Goal: Task Accomplishment & Management: Complete application form

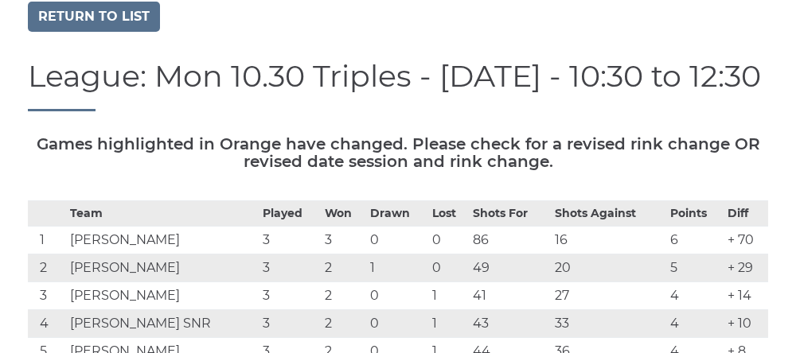
scroll to position [107, 0]
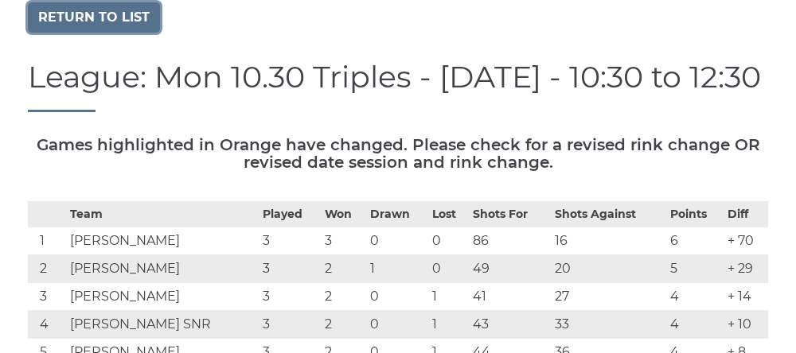
click at [68, 28] on link "Return to list" at bounding box center [94, 17] width 132 height 30
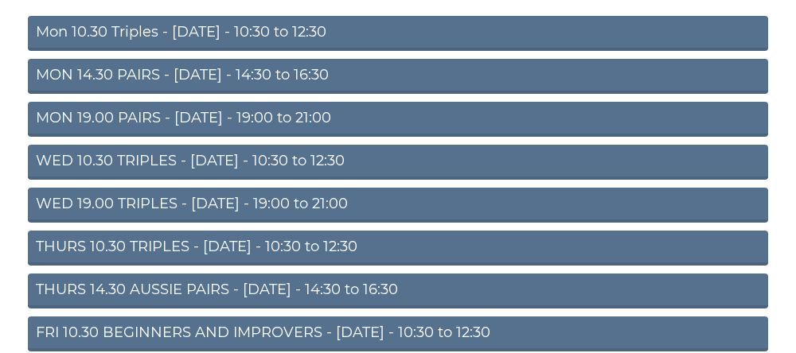
scroll to position [185, 0]
click at [111, 302] on link "THURS 14.30 AUSSIE PAIRS - Thursday - 14:30 to 16:30" at bounding box center [398, 291] width 740 height 35
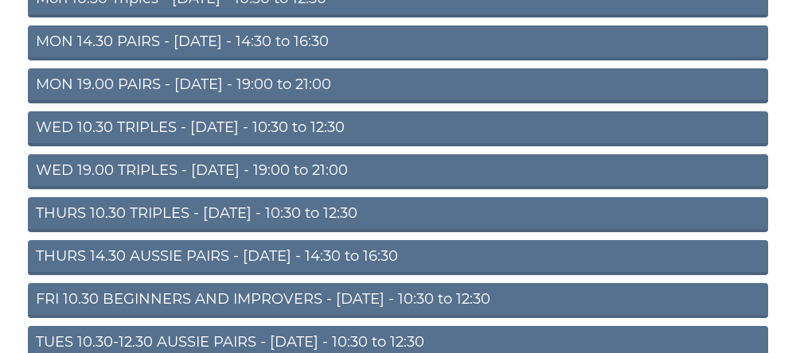
scroll to position [252, 0]
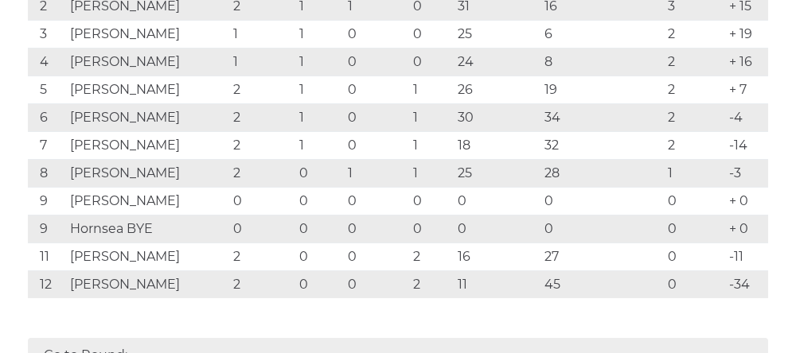
scroll to position [420, 0]
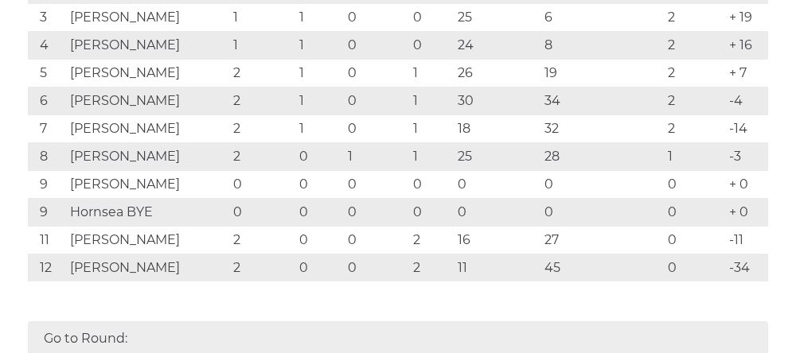
click at [196, 111] on td "Colin Wright" at bounding box center [147, 101] width 163 height 28
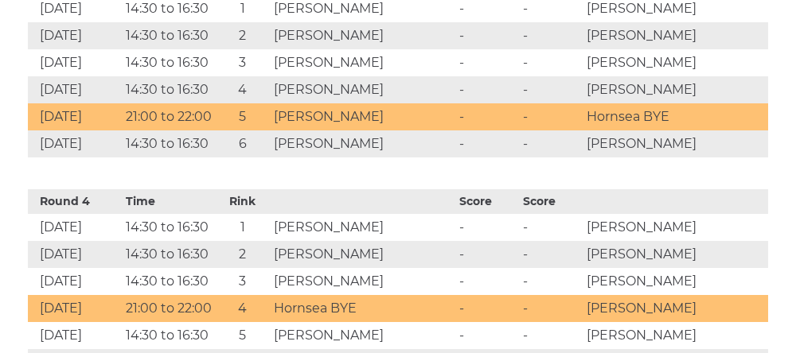
scroll to position [1324, 0]
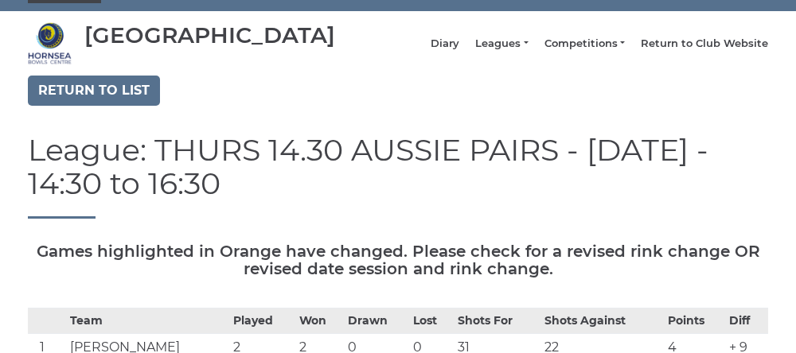
scroll to position [0, 0]
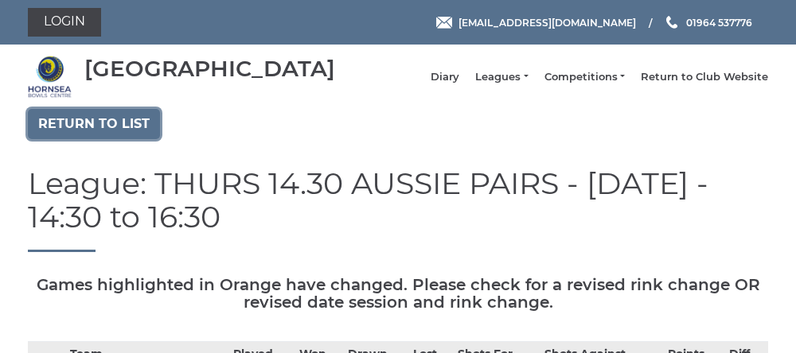
click at [77, 139] on link "Return to list" at bounding box center [94, 124] width 132 height 30
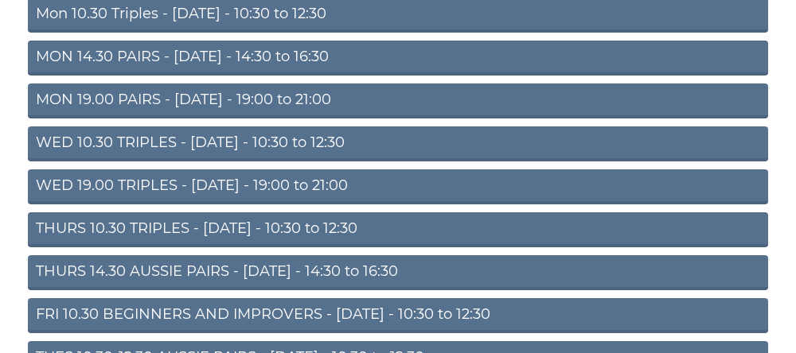
scroll to position [210, 0]
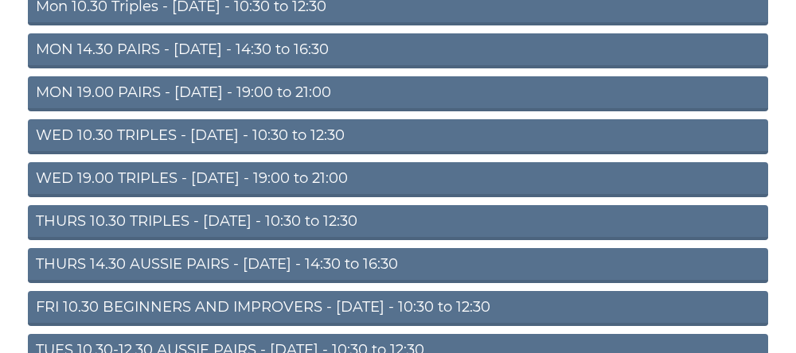
click at [86, 232] on link "THURS 10.30 TRIPLES - Thursday - 10:30 to 12:30" at bounding box center [398, 222] width 740 height 35
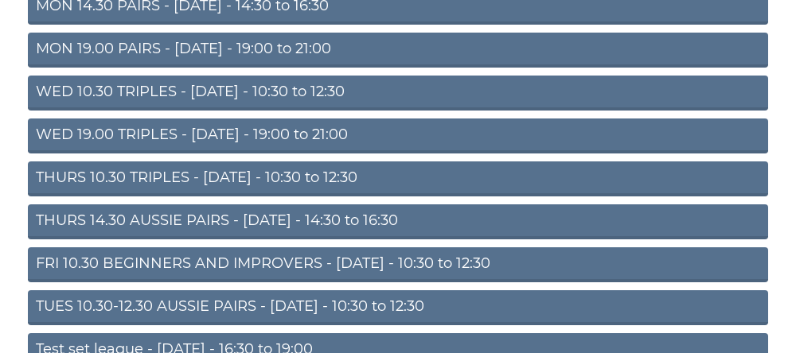
scroll to position [277, 0]
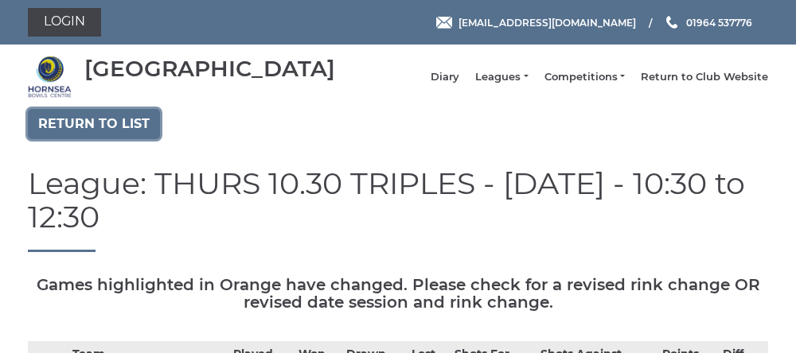
click at [77, 134] on link "Return to list" at bounding box center [94, 124] width 132 height 30
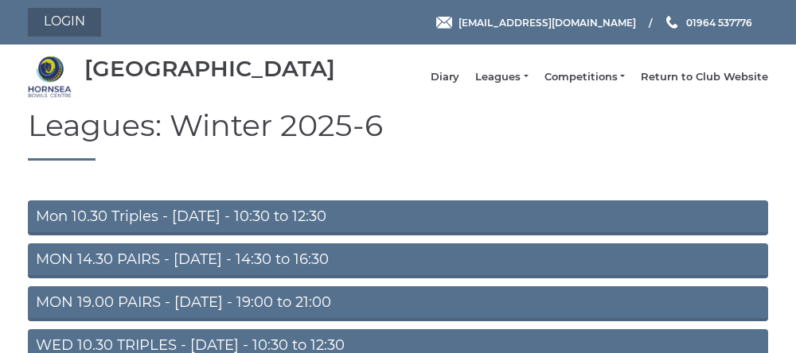
click at [56, 26] on link "Login" at bounding box center [64, 22] width 73 height 29
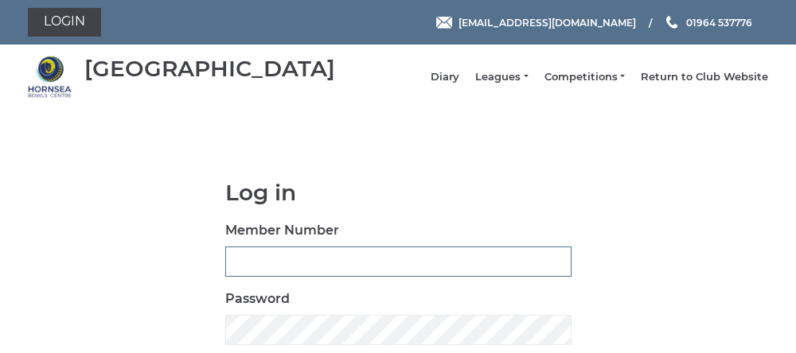
click at [254, 274] on input "Member Number" at bounding box center [398, 262] width 346 height 30
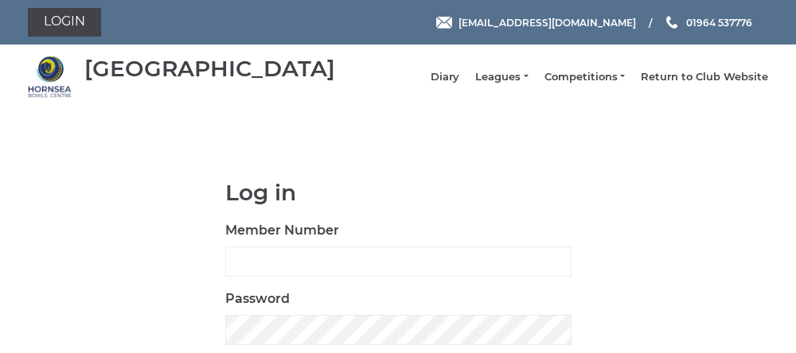
click at [150, 288] on div "Log in Member Number Password Log in" at bounding box center [398, 288] width 740 height 214
click at [142, 274] on div "Log in Member Number Password Log in" at bounding box center [398, 288] width 740 height 214
click at [247, 240] on label "Member Number" at bounding box center [282, 230] width 114 height 19
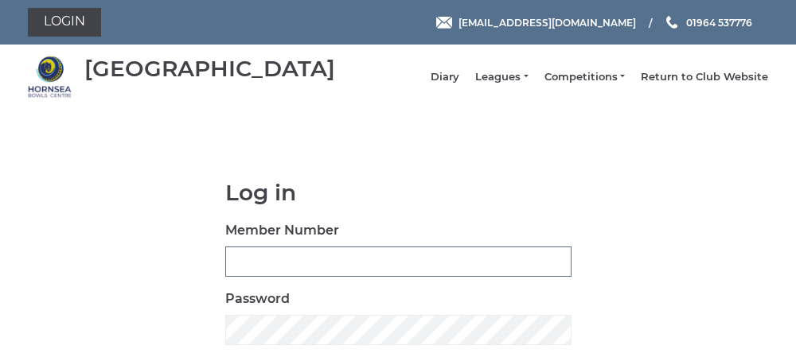
click at [247, 247] on input "Member Number" at bounding box center [398, 262] width 346 height 30
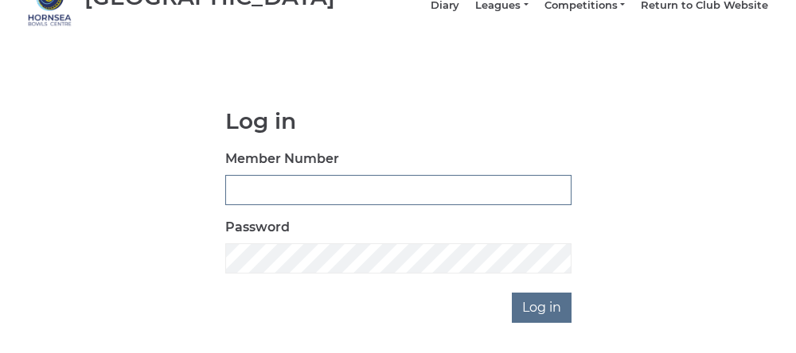
scroll to position [77, 0]
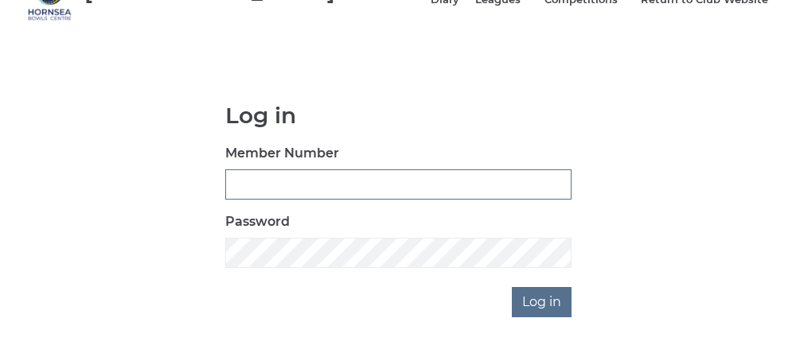
click at [225, 198] on input "Member Number" at bounding box center [398, 185] width 346 height 30
type input "0762"
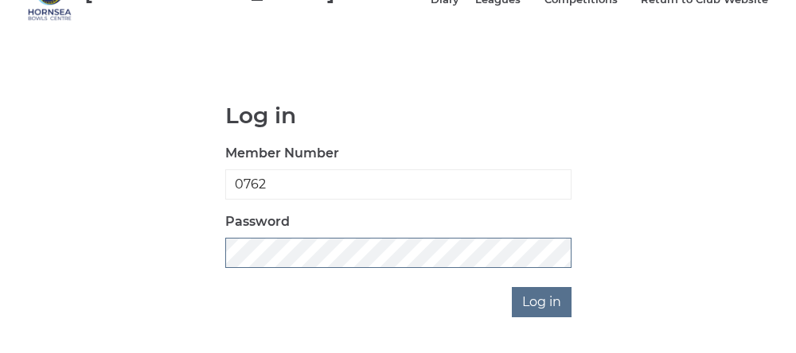
click at [512, 287] on input "Log in" at bounding box center [542, 302] width 60 height 30
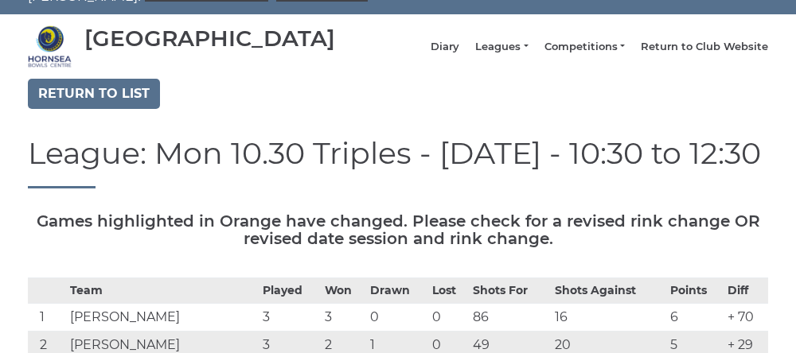
scroll to position [19, 0]
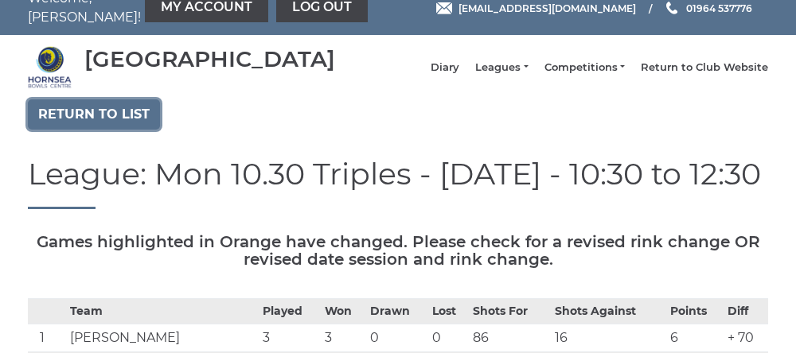
click at [78, 125] on link "Return to list" at bounding box center [94, 115] width 132 height 30
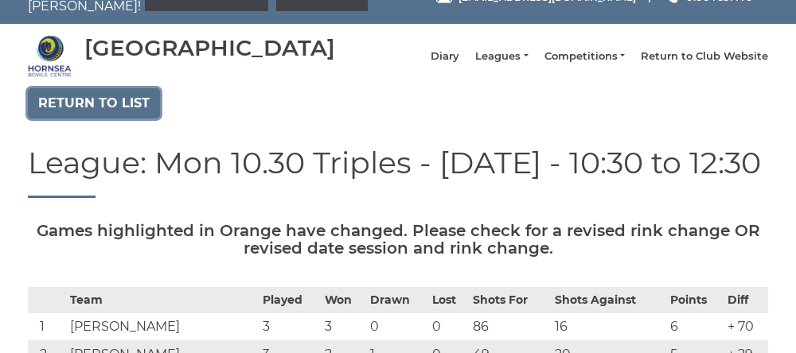
scroll to position [86, 0]
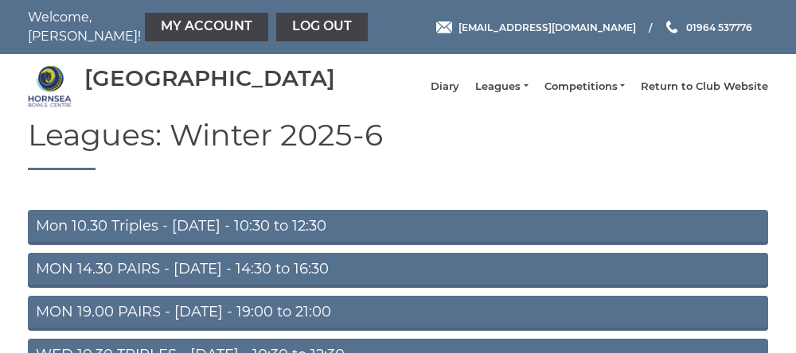
click at [146, 19] on link "My Account" at bounding box center [206, 27] width 123 height 29
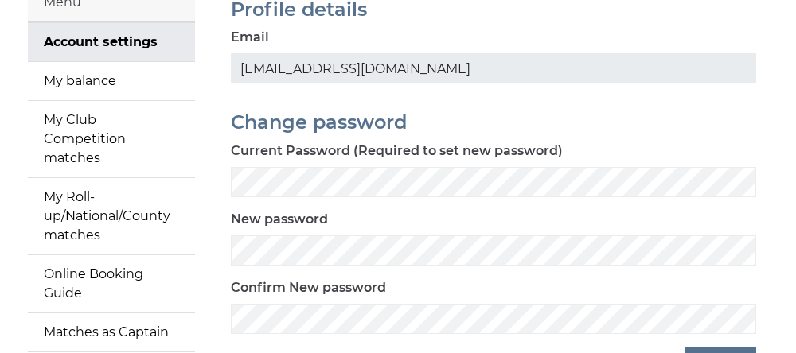
scroll to position [137, 0]
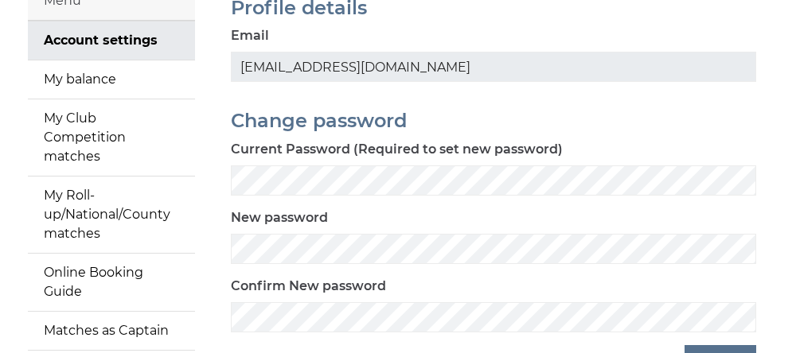
click at [84, 235] on link "My Roll-up/National/County matches" at bounding box center [111, 215] width 167 height 76
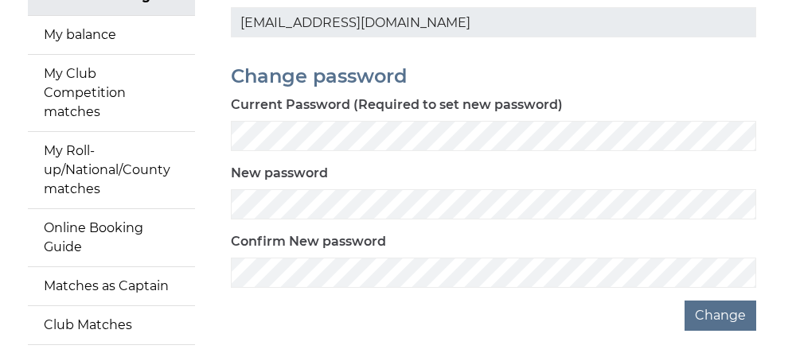
scroll to position [204, 0]
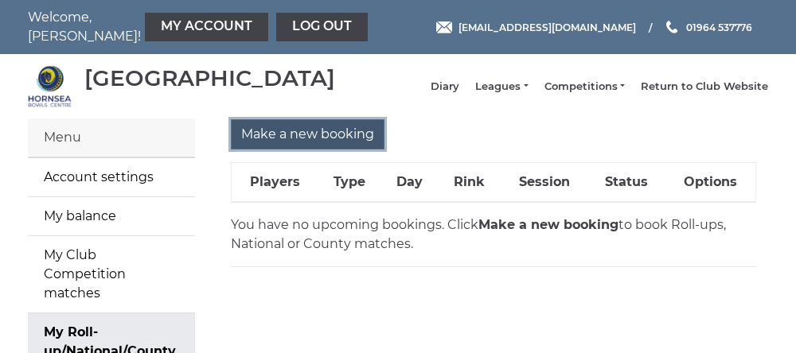
click at [297, 150] on input "Make a new booking" at bounding box center [308, 134] width 154 height 30
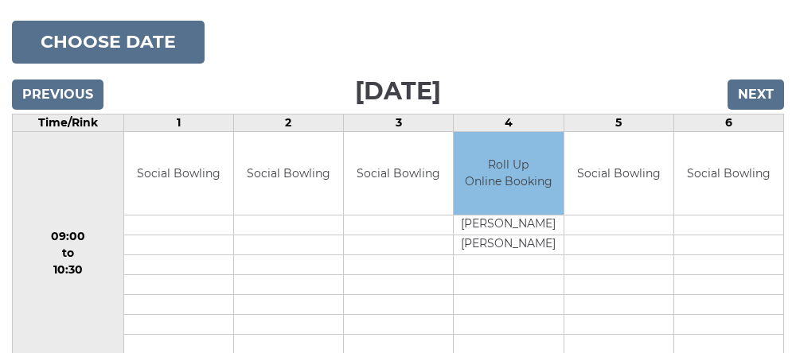
scroll to position [175, 0]
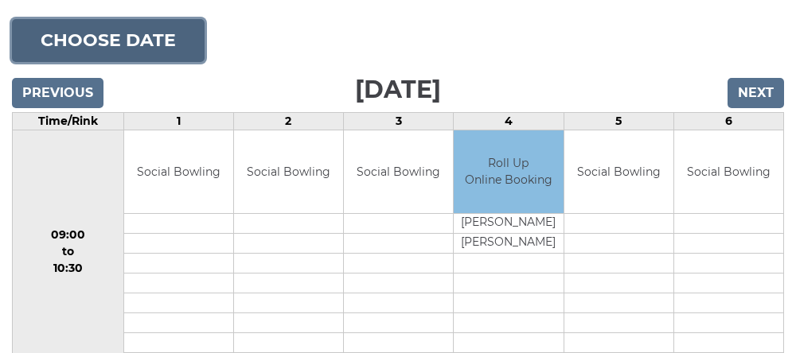
click at [68, 45] on button "Choose date" at bounding box center [108, 40] width 193 height 43
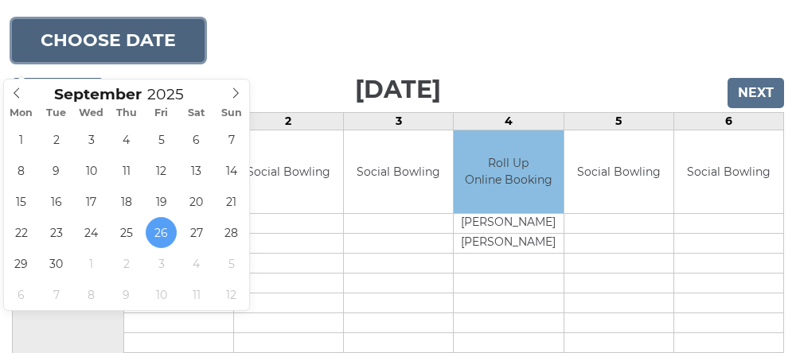
type input "[DATE]"
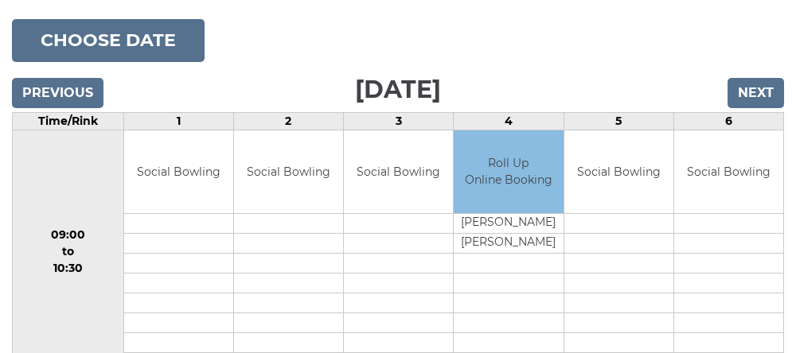
scroll to position [242, 0]
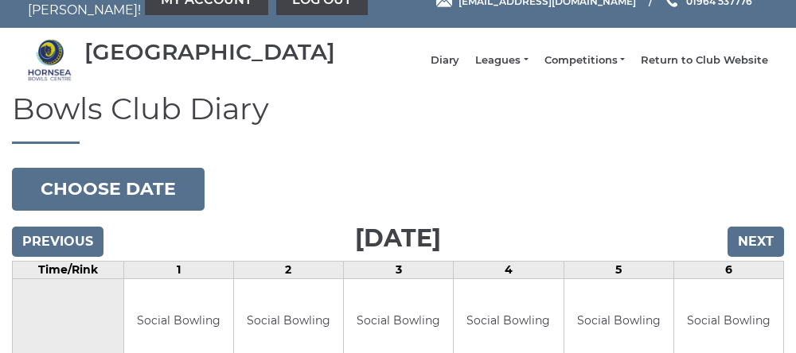
scroll to position [29, 0]
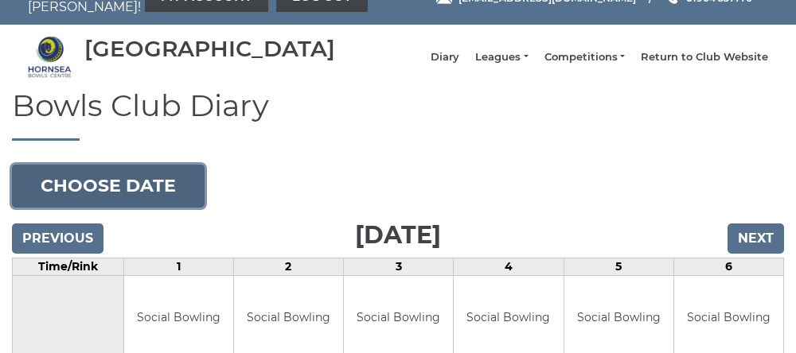
click at [131, 208] on button "Choose date" at bounding box center [108, 186] width 193 height 43
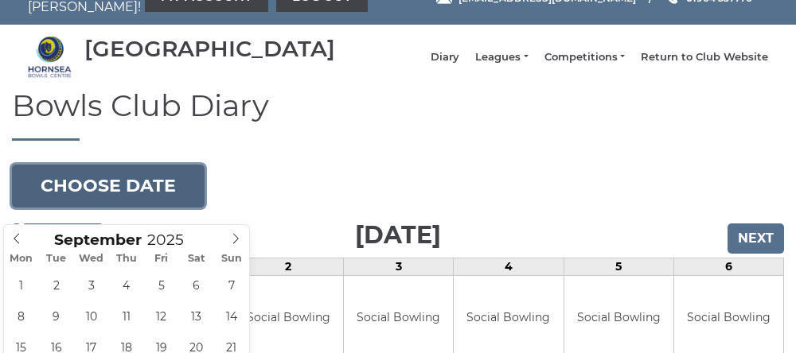
type input "2025-09-30"
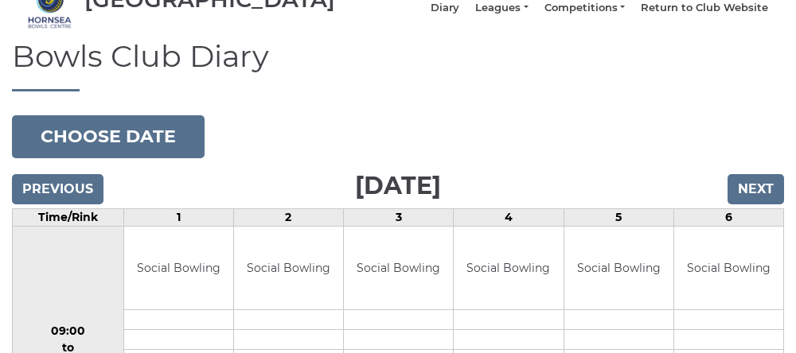
scroll to position [101, 0]
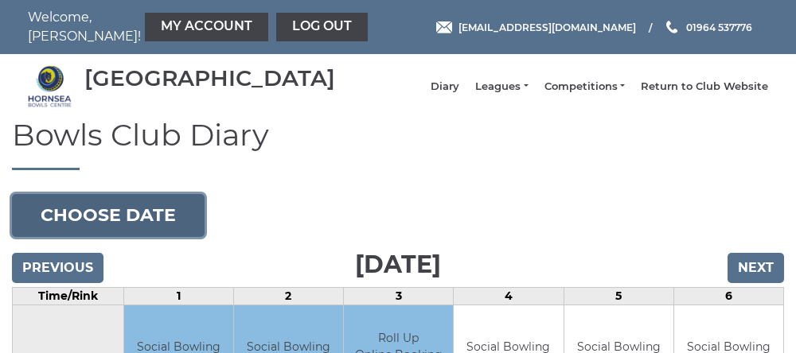
click at [111, 227] on button "Choose date" at bounding box center [108, 215] width 193 height 43
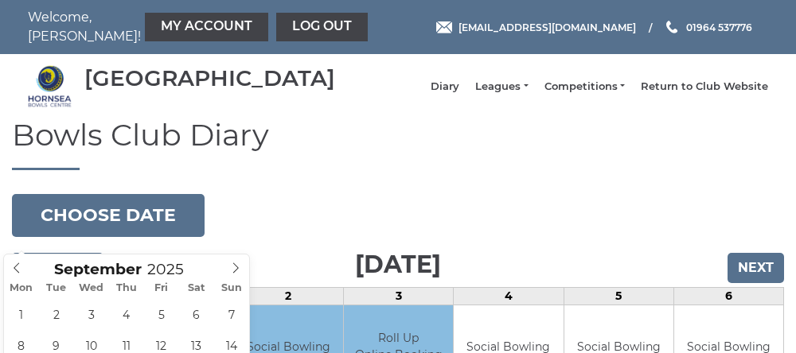
click at [231, 268] on icon at bounding box center [235, 268] width 11 height 11
type input "2025-10-01"
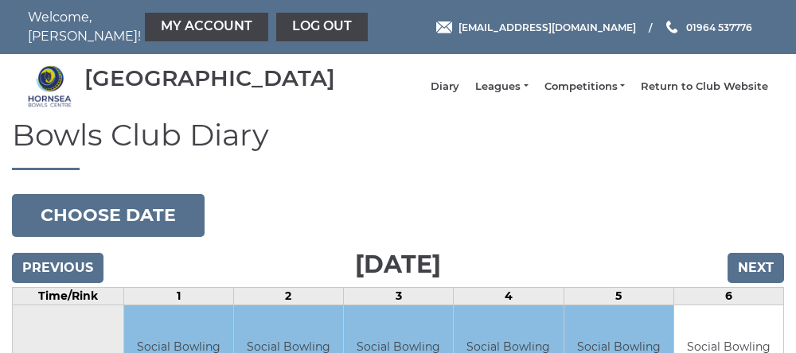
click at [501, 88] on link "Leagues" at bounding box center [501, 87] width 53 height 14
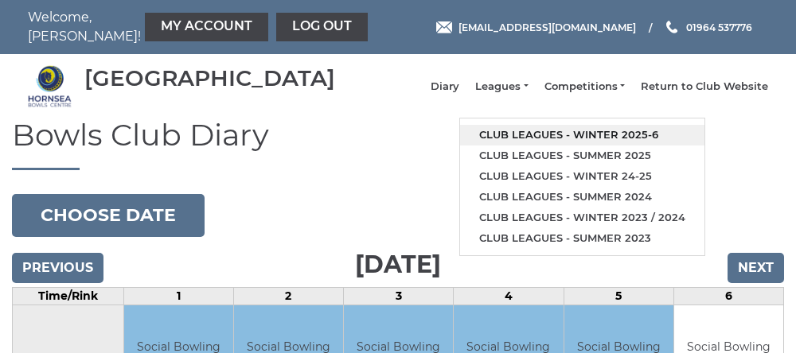
click at [585, 142] on link "Club leagues - Winter 2025-6" at bounding box center [582, 135] width 244 height 21
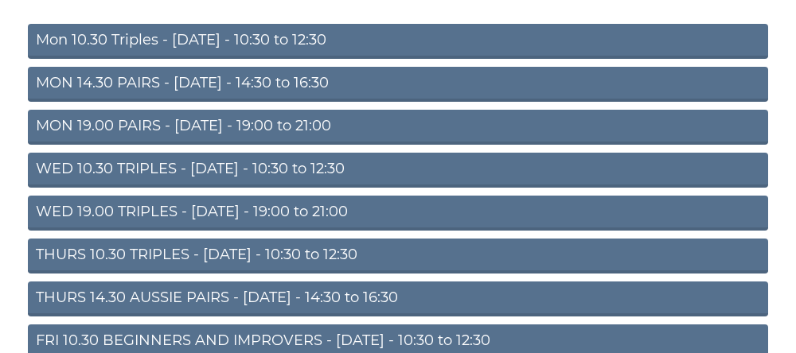
scroll to position [185, 0]
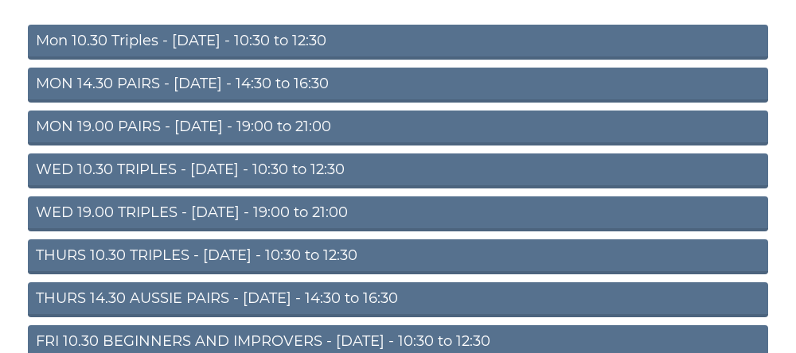
click at [246, 271] on link "THURS 10.30 TRIPLES - [DATE] - 10:30 to 12:30" at bounding box center [398, 257] width 740 height 35
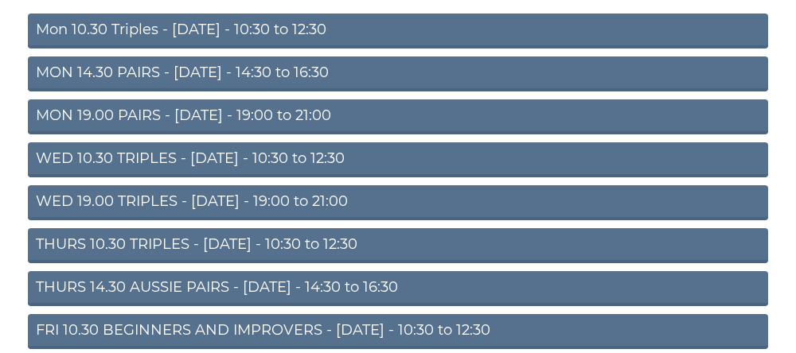
scroll to position [252, 0]
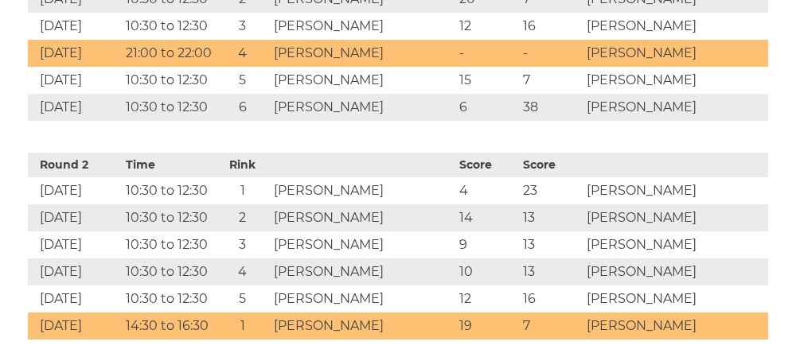
scroll to position [922, 0]
